Goal: Check status: Check status

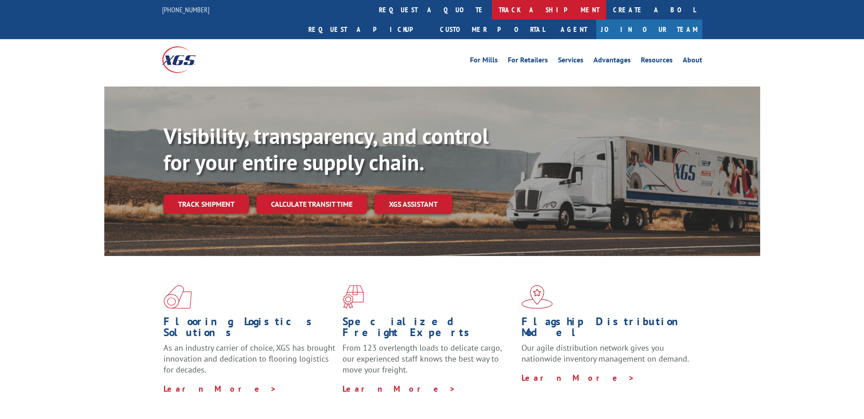
click at [492, 5] on link "track a shipment" at bounding box center [549, 10] width 114 height 20
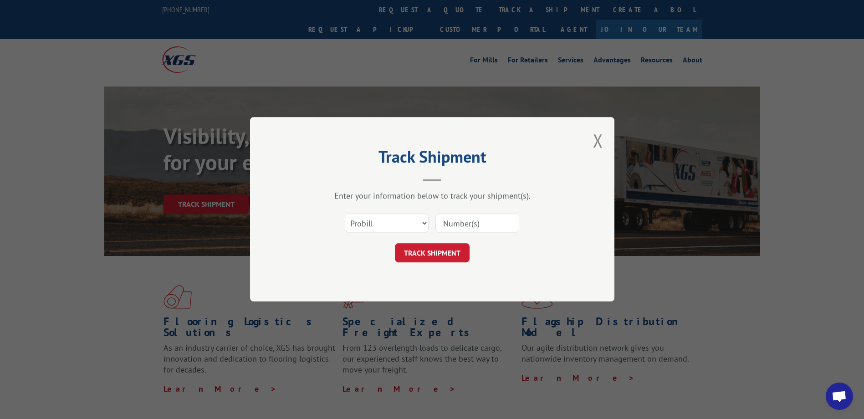
drag, startPoint x: 455, startPoint y: 226, endPoint x: 447, endPoint y: 232, distance: 9.7
click at [455, 226] on input at bounding box center [478, 223] width 84 height 19
paste input "17595640"
type input "17595640"
click at [427, 245] on button "TRACK SHIPMENT" at bounding box center [432, 253] width 75 height 19
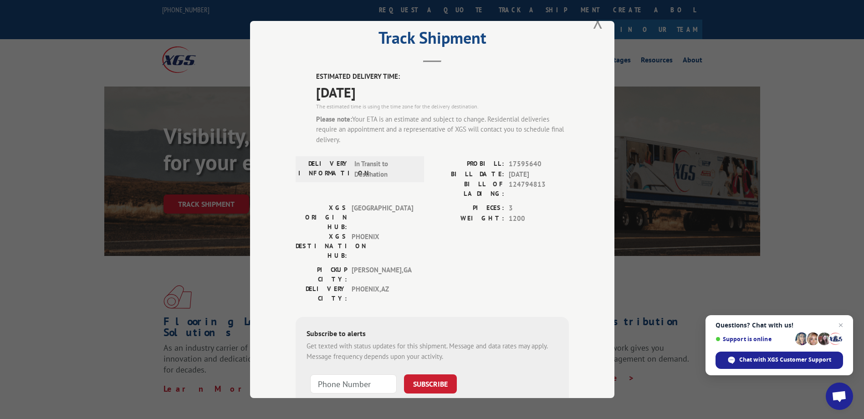
scroll to position [46, 0]
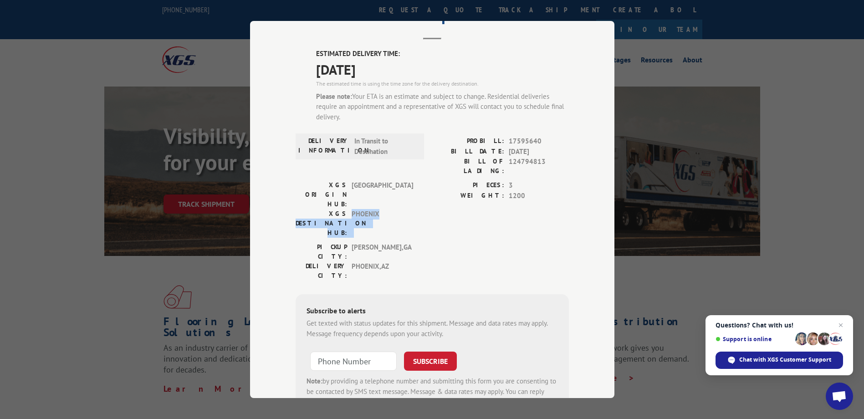
drag, startPoint x: 390, startPoint y: 187, endPoint x: 306, endPoint y: 185, distance: 84.8
click at [306, 209] on div "XGS DESTINATION HUB: [GEOGRAPHIC_DATA]" at bounding box center [357, 223] width 123 height 29
click at [375, 209] on span "PHOENIX" at bounding box center [383, 223] width 62 height 29
click at [369, 209] on span "PHOENIX" at bounding box center [383, 223] width 62 height 29
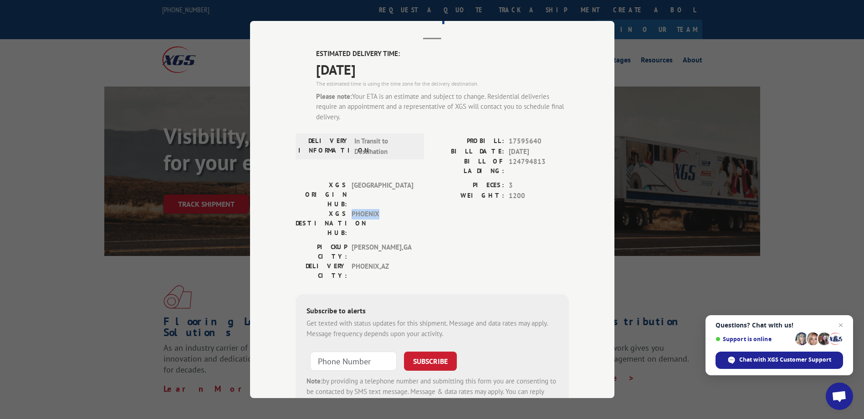
click at [369, 209] on span "PHOENIX" at bounding box center [383, 223] width 62 height 29
copy span "PHOENIX"
